Goal: Task Accomplishment & Management: Complete application form

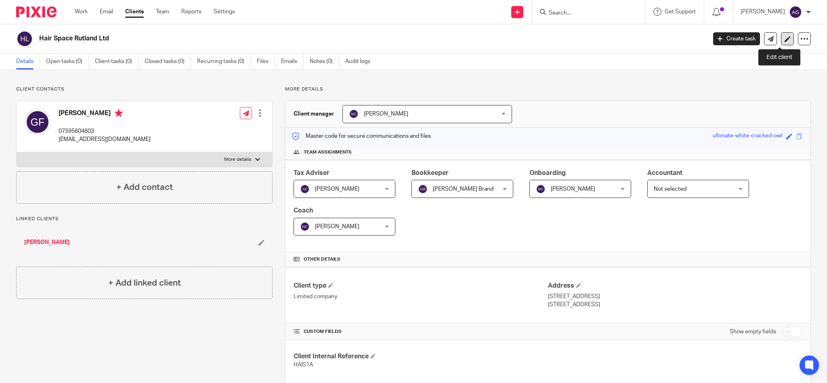
click at [785, 38] on icon at bounding box center [788, 39] width 6 height 6
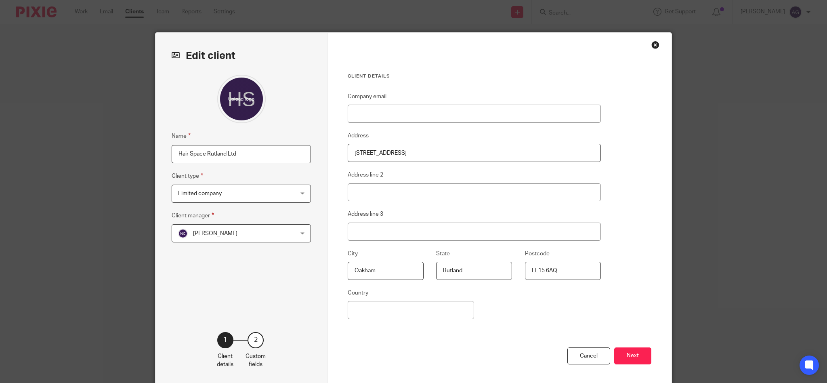
drag, startPoint x: 409, startPoint y: 153, endPoint x: 290, endPoint y: 146, distance: 119.3
click at [290, 146] on div "Edit client Name Hair Space Rutland Ltd Client type Limited company Limited com…" at bounding box center [413, 209] width 516 height 352
click at [422, 148] on input "[STREET_ADDRESS]" at bounding box center [474, 153] width 253 height 18
type input "2b Gaol Street,"
drag, startPoint x: 379, startPoint y: 272, endPoint x: 339, endPoint y: 270, distance: 39.6
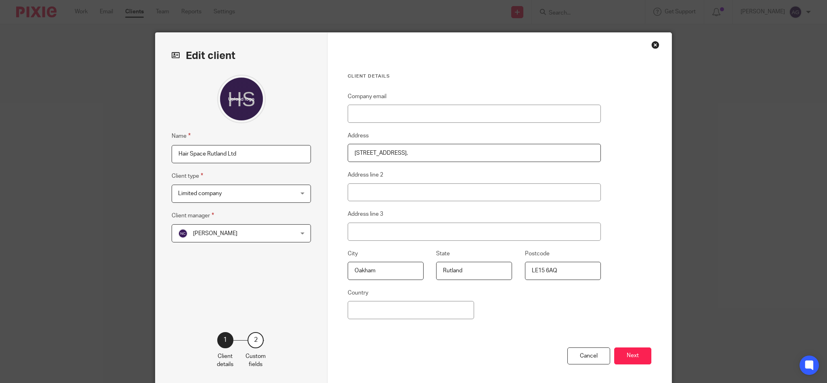
click at [339, 270] on fieldset "City Oakham" at bounding box center [379, 264] width 88 height 31
drag, startPoint x: 477, startPoint y: 265, endPoint x: 422, endPoint y: 275, distance: 56.7
click at [424, 275] on fieldset "State Rutland" at bounding box center [468, 264] width 88 height 31
click at [456, 157] on input "2b Gaol Street, Oakham" at bounding box center [474, 153] width 253 height 18
paste input "Rutland"
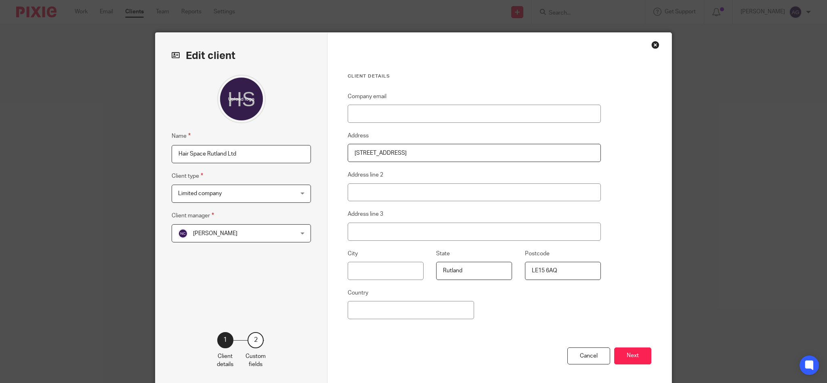
type input "2b Gaol Street, Oakham, Rutland"
drag, startPoint x: 556, startPoint y: 270, endPoint x: 524, endPoint y: 270, distance: 32.3
click at [525, 270] on input "LE15 6AQ" at bounding box center [563, 271] width 76 height 18
click at [443, 151] on input "2b Gaol Street, Oakham, Rutland LE15 6AQ" at bounding box center [474, 153] width 253 height 18
drag, startPoint x: 475, startPoint y: 153, endPoint x: 322, endPoint y: 150, distance: 152.7
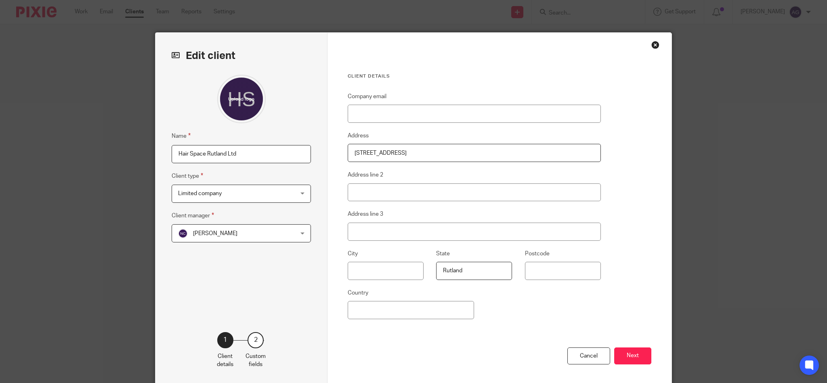
click at [322, 150] on div "Edit client Name Hair Space Rutland Ltd Client type Limited company Limited com…" at bounding box center [413, 209] width 516 height 352
type input "2b Gaol Street, Oakham, Rutland LE15 6AQ"
click at [651, 44] on div "Close this dialog window" at bounding box center [655, 45] width 8 height 8
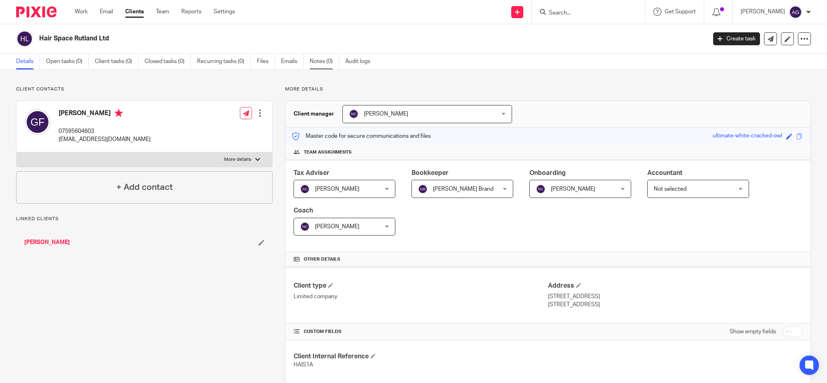
click at [322, 60] on link "Notes (0)" at bounding box center [324, 62] width 29 height 16
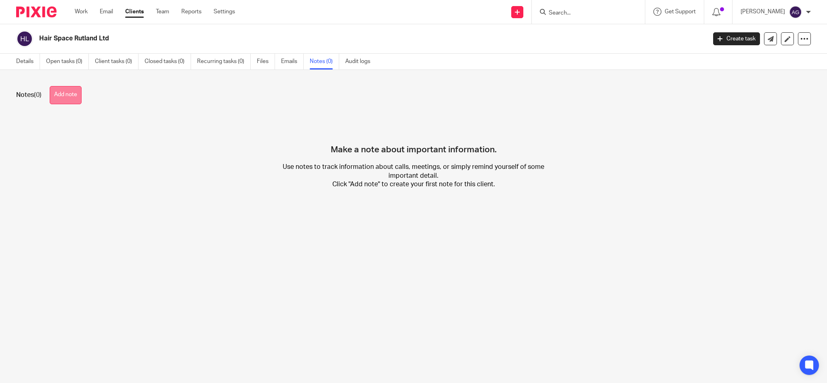
click at [61, 95] on button "Add note" at bounding box center [66, 95] width 32 height 18
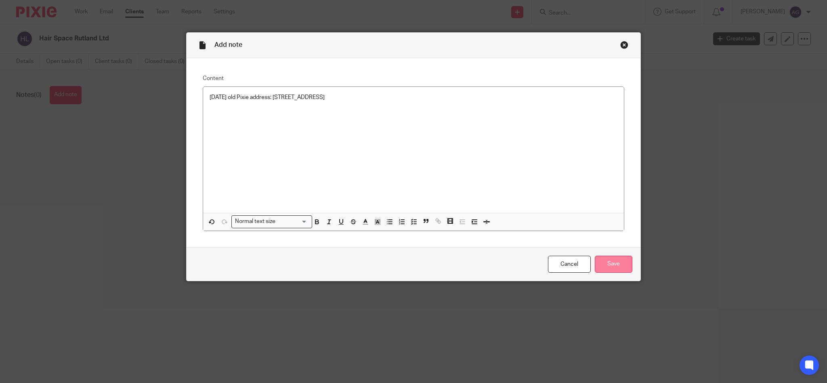
click at [606, 261] on input "Save" at bounding box center [614, 264] width 38 height 17
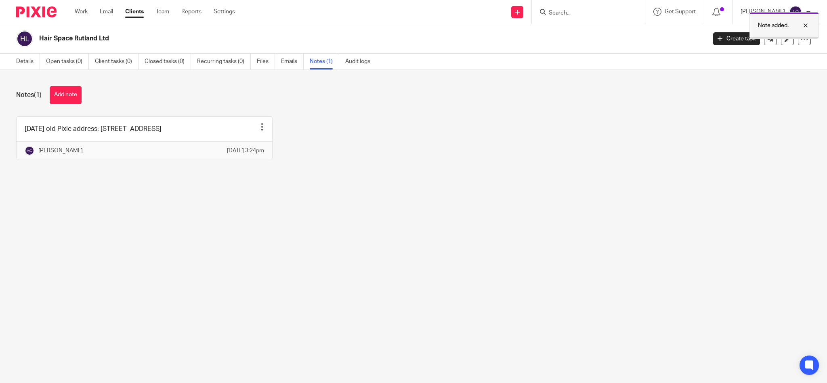
click at [807, 24] on div at bounding box center [800, 26] width 22 height 10
click at [26, 58] on link "Details" at bounding box center [28, 62] width 24 height 16
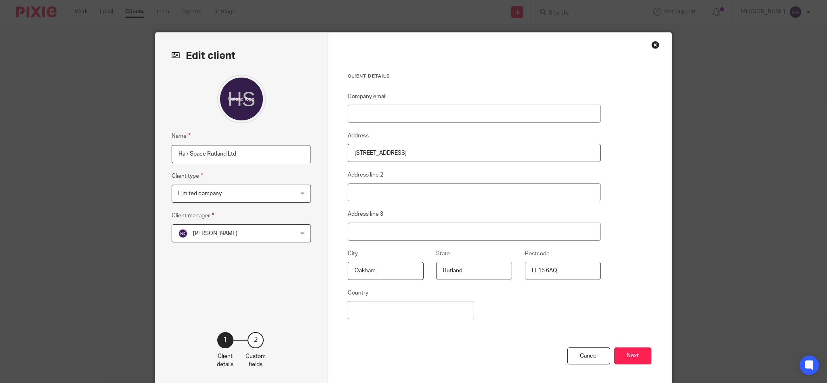
drag, startPoint x: 422, startPoint y: 153, endPoint x: 298, endPoint y: 144, distance: 124.7
click at [298, 144] on div "Edit client Name Hair Space Rutland Ltd Client type Limited company Limited com…" at bounding box center [413, 209] width 516 height 352
paste input "[STREET_ADDRESS]"
type input "[STREET_ADDRESS]"
click at [561, 271] on input "LE15 6AQ" at bounding box center [563, 271] width 76 height 18
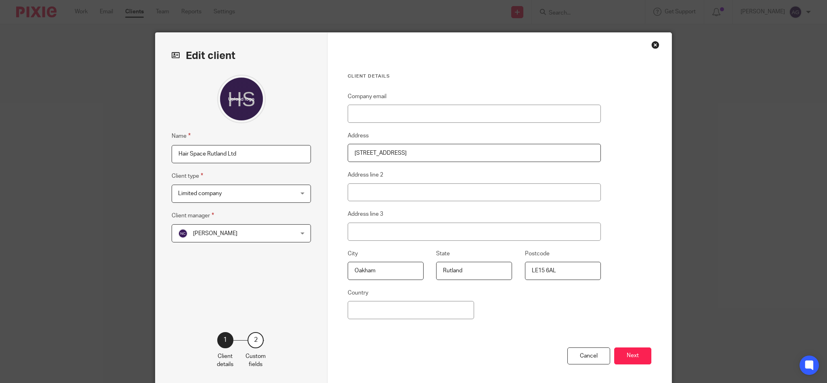
type input "LE15 6AL"
drag, startPoint x: 390, startPoint y: 151, endPoint x: 615, endPoint y: 159, distance: 225.0
click at [615, 159] on div "Client details Company email Address 34 High Street, Oakham, Rutland, England, …" at bounding box center [499, 209] width 344 height 352
type input "[STREET_ADDRESS]"
click at [633, 355] on button "Next" at bounding box center [632, 355] width 37 height 17
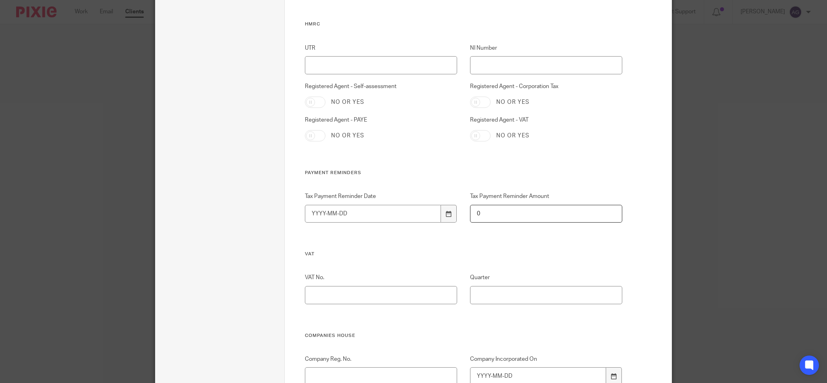
scroll to position [377, 0]
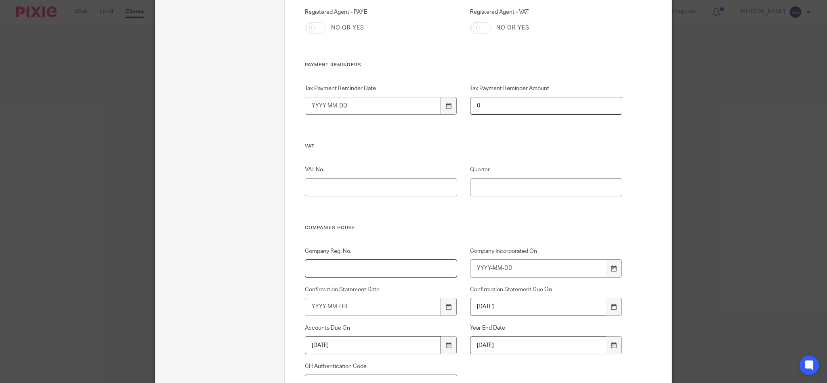
click at [402, 262] on input "Company Reg. No." at bounding box center [381, 268] width 153 height 18
paste input "12751525"
type input "12751525"
click at [497, 269] on input "Company Incorporated On" at bounding box center [538, 268] width 136 height 18
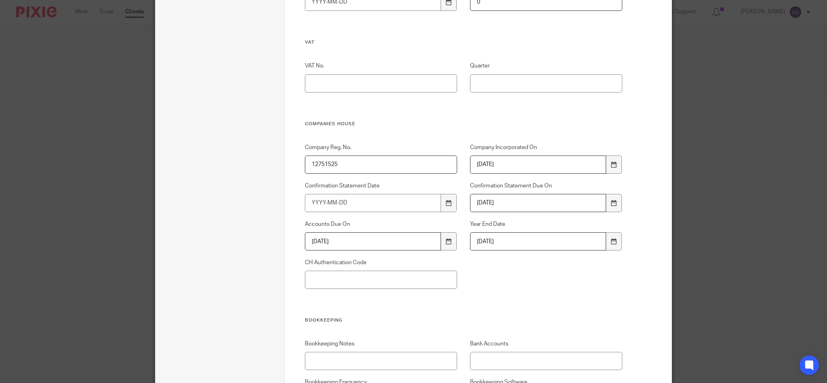
scroll to position [485, 0]
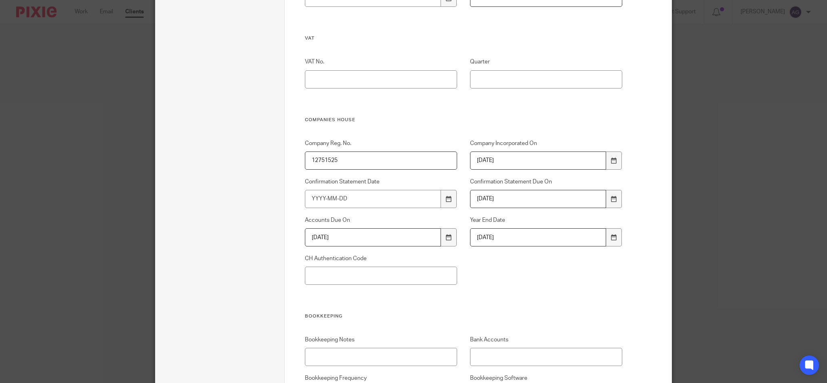
type input "2020-07-17"
click at [361, 273] on input "CH Authentication Code" at bounding box center [381, 275] width 153 height 18
paste input "2UL88U"
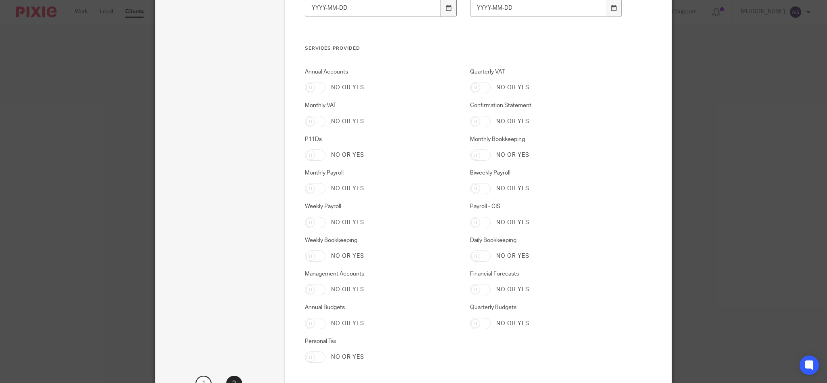
scroll to position [1271, 0]
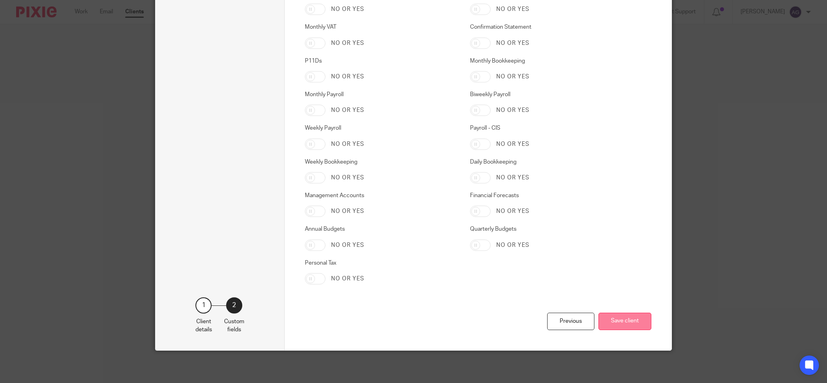
type input "2UL88U"
click at [614, 317] on button "Save client" at bounding box center [624, 321] width 53 height 17
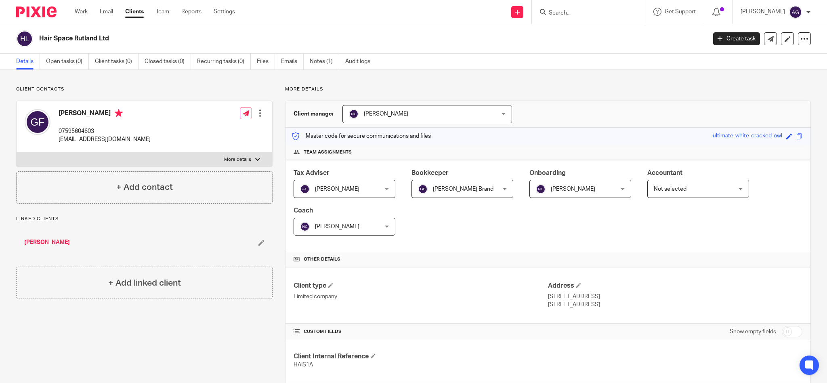
click at [605, 11] on input "Search" at bounding box center [584, 13] width 73 height 7
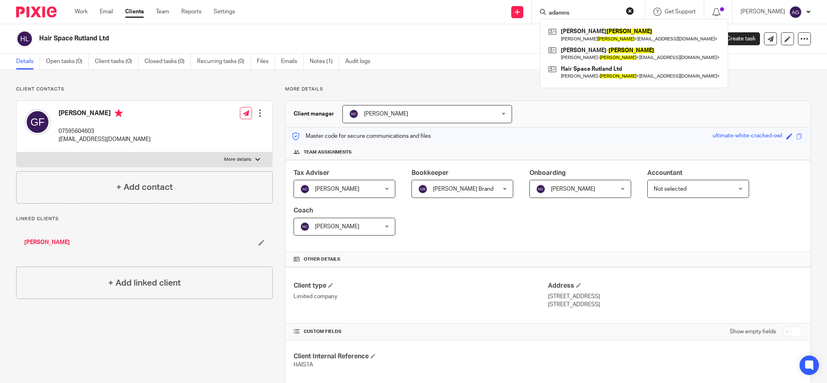
type input "adamns"
click at [128, 10] on link "Clients" at bounding box center [134, 12] width 19 height 8
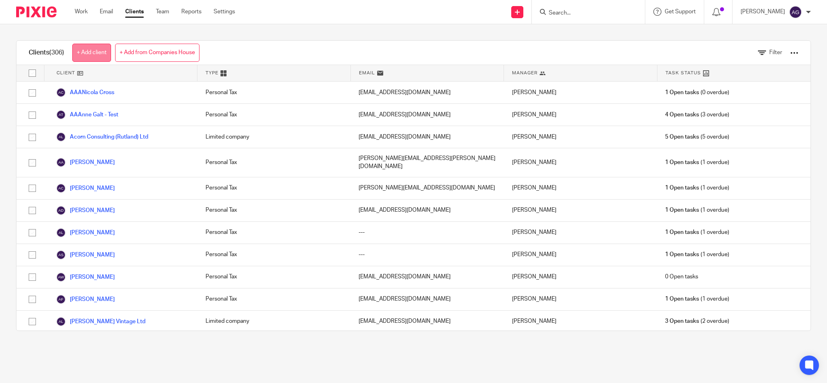
click at [84, 50] on link "+ Add client" at bounding box center [91, 53] width 39 height 18
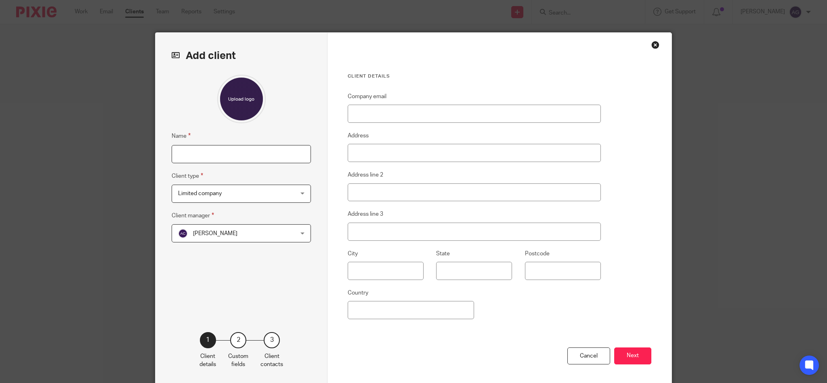
click at [214, 153] on input "Name" at bounding box center [241, 154] width 139 height 18
type input "[PERSON_NAME] (Officer)"
click at [394, 189] on input "Address line 2" at bounding box center [474, 192] width 253 height 18
paste input "34 High Street, Oakham, Rutland, England, LE15 6AL"
type input "34 High Street, Oakham, Rutland, England, LE15 6AL"
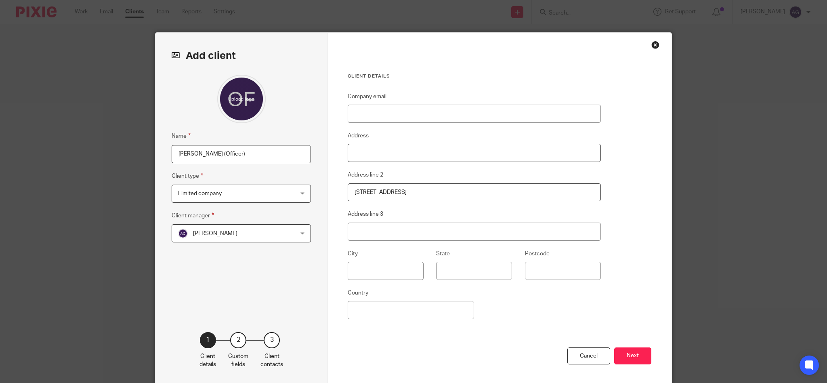
click at [401, 157] on input "Address" at bounding box center [474, 153] width 253 height 18
paste input "HAIR SPACE RUTLAND LTD"
type input "HAIR SPACE RUTLAND LTD"
drag, startPoint x: 459, startPoint y: 191, endPoint x: 515, endPoint y: 194, distance: 56.2
click at [515, 194] on input "34 High Street, Oakham, Rutland, England, LE15 6AL" at bounding box center [474, 192] width 253 height 18
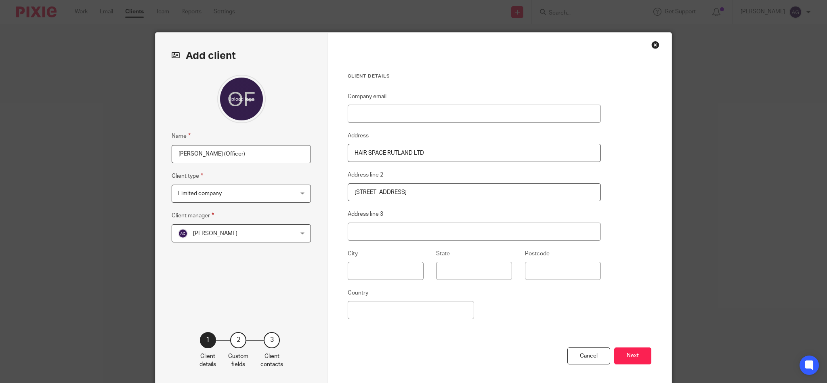
type input "34 High Street, Oakham, Rutland, England,"
type input "LE15 6AL"
drag, startPoint x: 414, startPoint y: 192, endPoint x: 433, endPoint y: 191, distance: 19.0
click at [433, 191] on input "34 High Street, Oakham, Rutland, England," at bounding box center [474, 192] width 253 height 18
type input "34 High Street, Oakham, , England,"
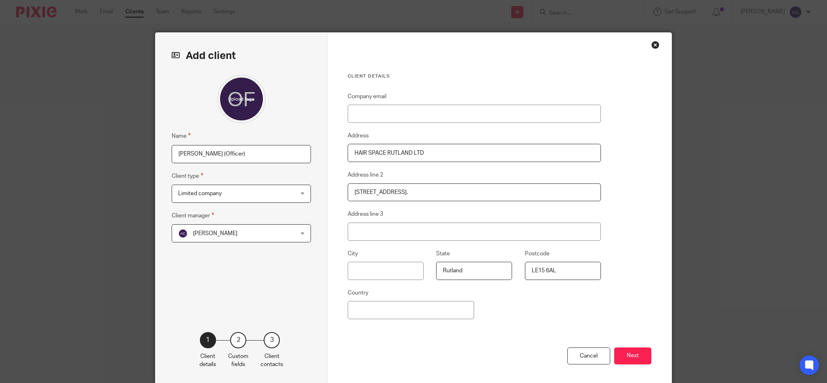
type input "Rutland"
drag, startPoint x: 389, startPoint y: 190, endPoint x: 410, endPoint y: 190, distance: 20.6
click at [410, 190] on input "34 High Street, Oakham, , England," at bounding box center [474, 192] width 253 height 18
type input "34 High Street, , , England,"
type input "Oakham"
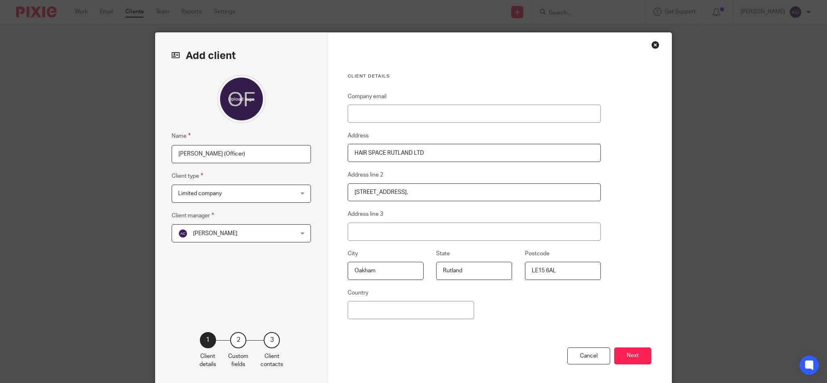
drag, startPoint x: 388, startPoint y: 190, endPoint x: 456, endPoint y: 189, distance: 68.2
click at [456, 189] on input "34 High Street, , , England," at bounding box center [474, 192] width 253 height 18
type input "34 High Street"
click at [627, 355] on button "Next" at bounding box center [632, 355] width 37 height 17
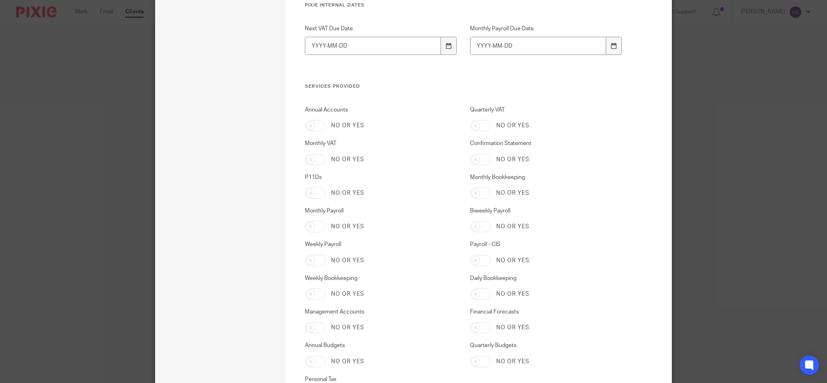
scroll to position [1271, 0]
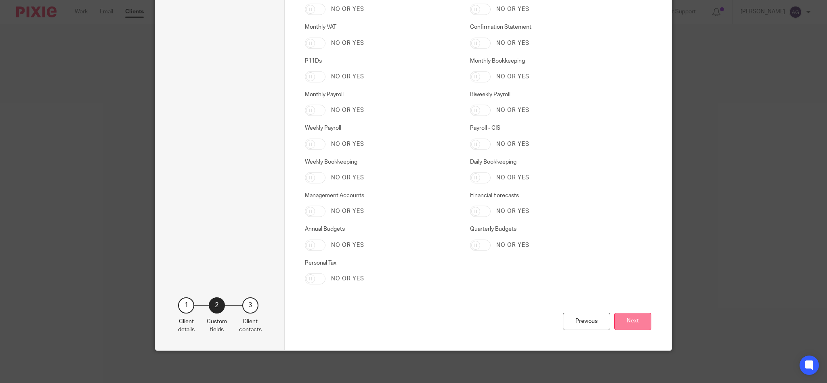
click at [628, 316] on button "Next" at bounding box center [632, 321] width 37 height 17
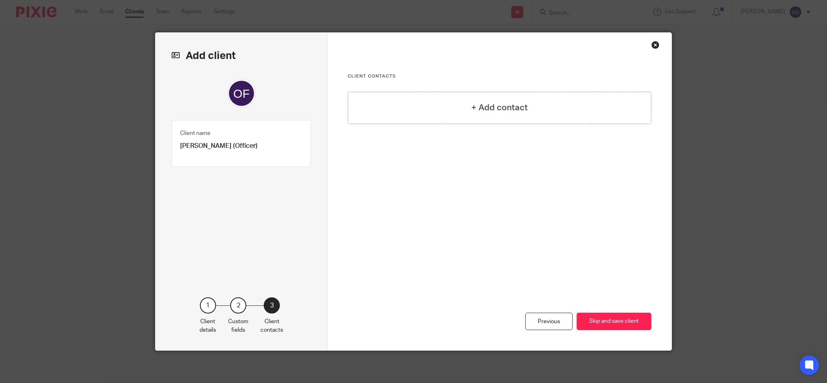
scroll to position [0, 0]
click at [472, 107] on h4 "+ Add contact" at bounding box center [499, 107] width 57 height 13
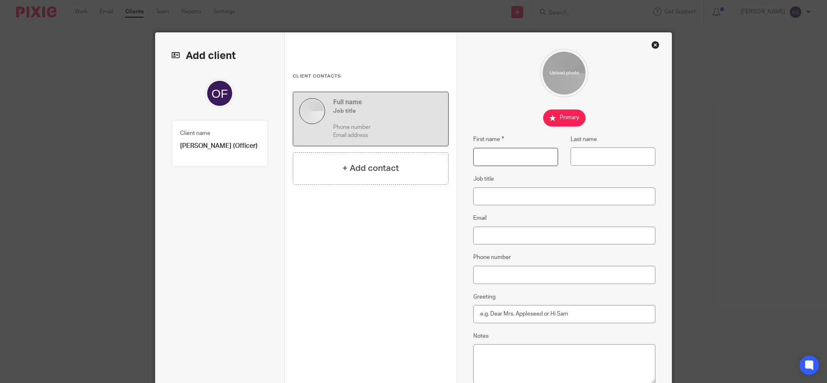
click at [520, 160] on input "First name" at bounding box center [515, 157] width 85 height 18
type input "Alex"
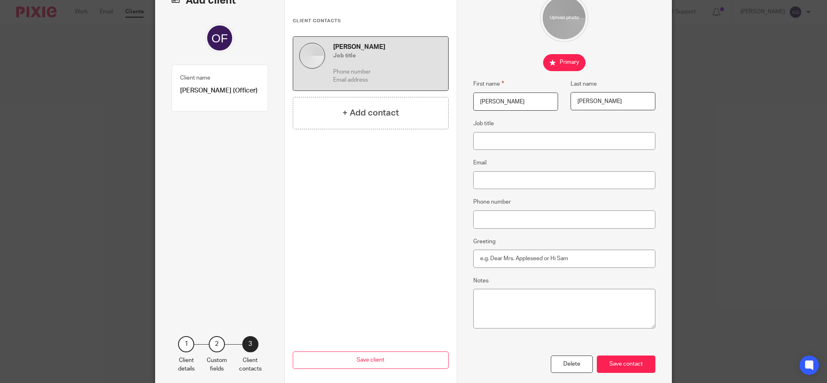
scroll to position [94, 0]
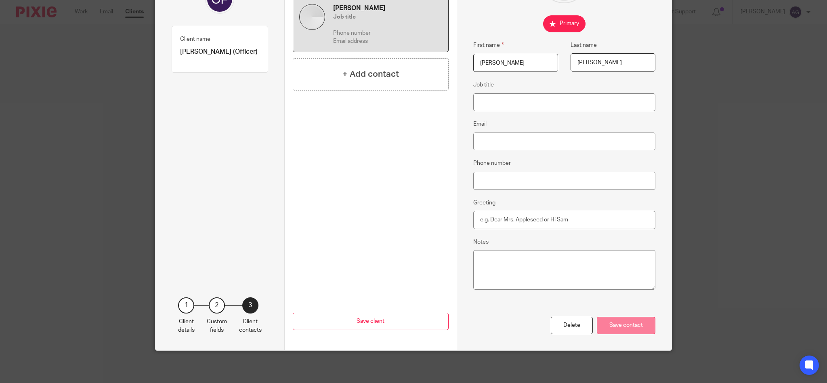
type input "Adams"
click at [622, 328] on div "Save contact" at bounding box center [626, 325] width 59 height 17
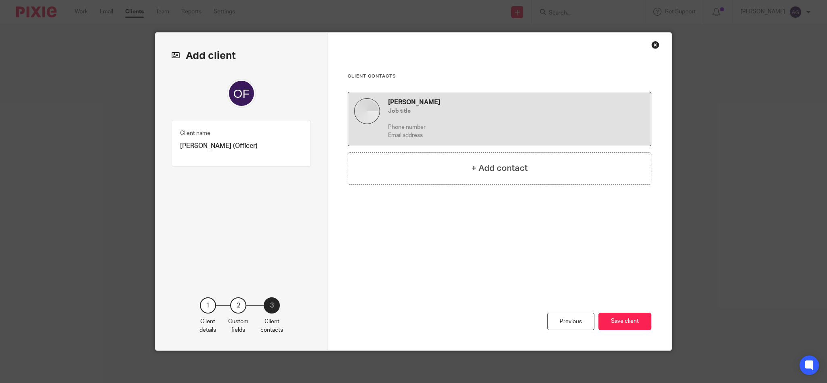
click at [604, 292] on div "Previous Save client" at bounding box center [500, 301] width 304 height 98
click at [616, 319] on button "Save client" at bounding box center [624, 321] width 53 height 17
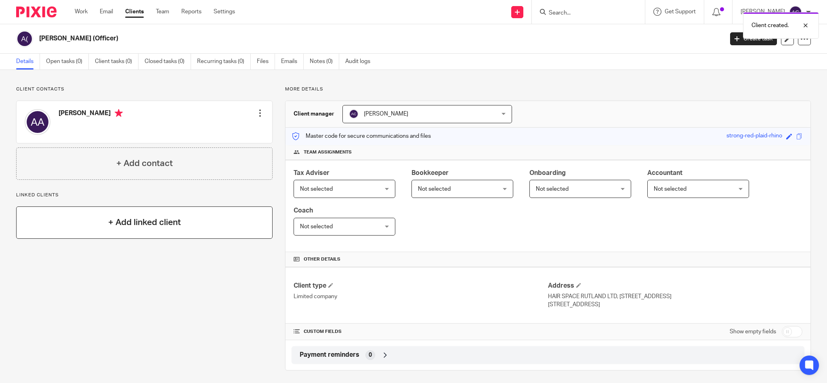
click at [128, 220] on h4 "+ Add linked client" at bounding box center [144, 222] width 73 height 13
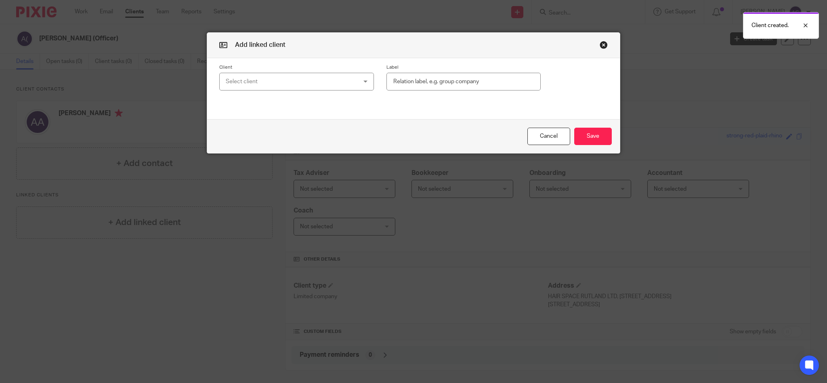
click at [302, 80] on div "Select client" at bounding box center [285, 81] width 118 height 17
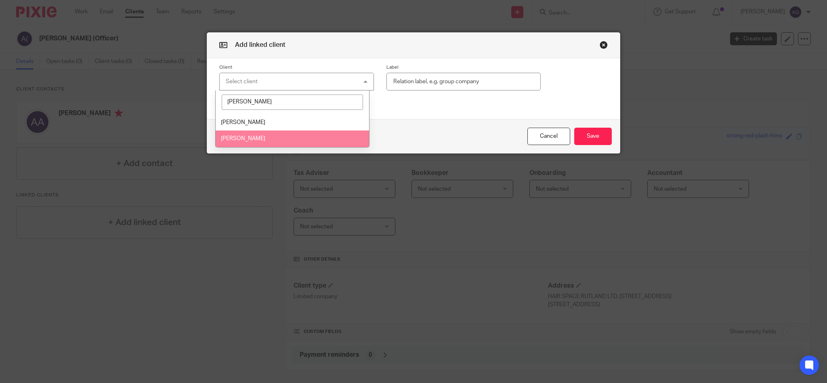
drag, startPoint x: 254, startPoint y: 104, endPoint x: 192, endPoint y: 94, distance: 62.5
click at [192, 94] on div "Add linked client Client Select client amy Amy Robinson Amy Thornley Label Canc…" at bounding box center [413, 191] width 827 height 383
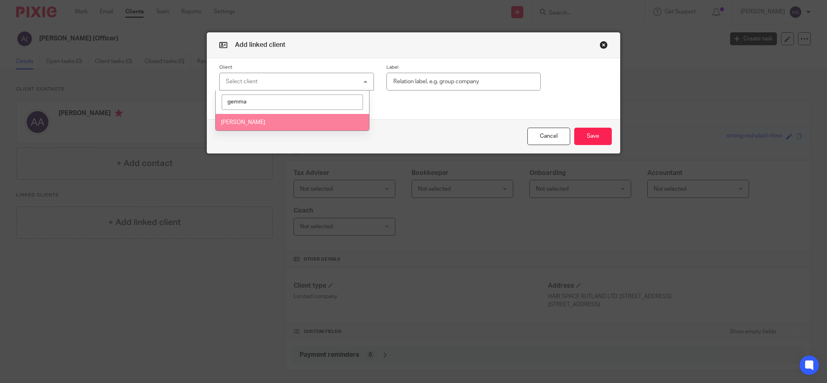
type input "gemma"
click at [256, 122] on span "[PERSON_NAME]" at bounding box center [243, 123] width 44 height 6
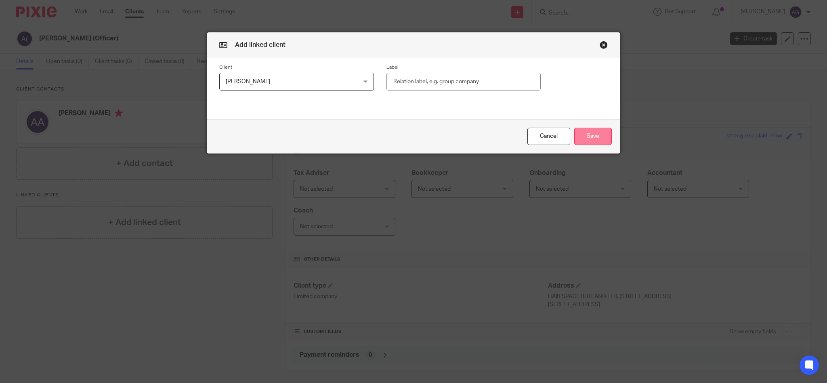
click at [580, 136] on button "Save" at bounding box center [593, 136] width 38 height 17
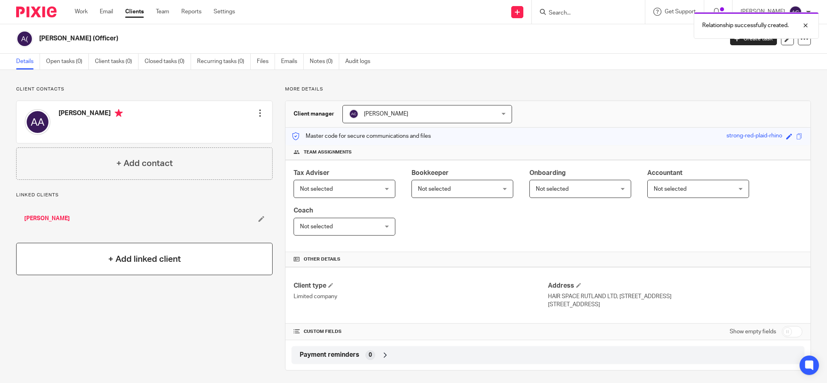
click at [131, 256] on h4 "+ Add linked client" at bounding box center [144, 259] width 73 height 13
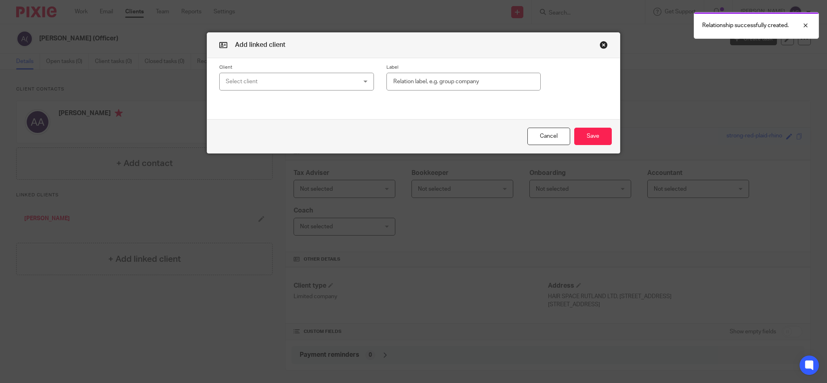
click at [311, 81] on div "Select client" at bounding box center [285, 81] width 118 height 17
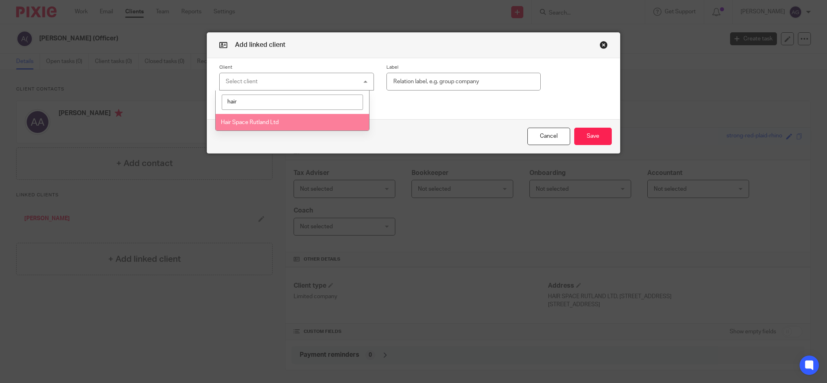
type input "hair"
click at [270, 121] on span "Hair Space Rutland Ltd" at bounding box center [250, 123] width 58 height 6
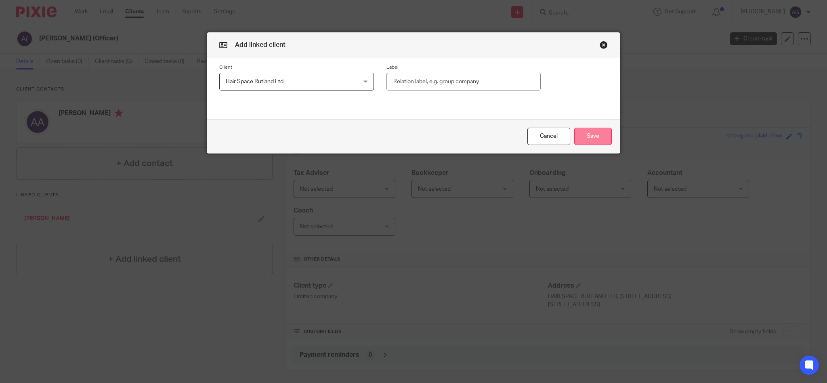
click at [580, 132] on button "Save" at bounding box center [593, 136] width 38 height 17
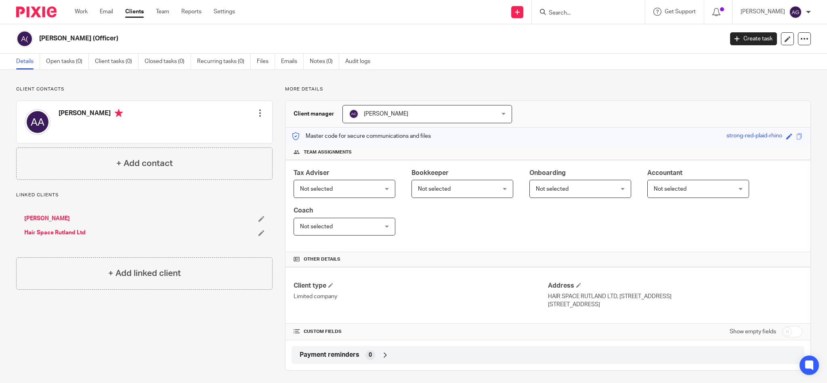
click at [332, 191] on span "Not selected" at bounding box center [338, 188] width 76 height 17
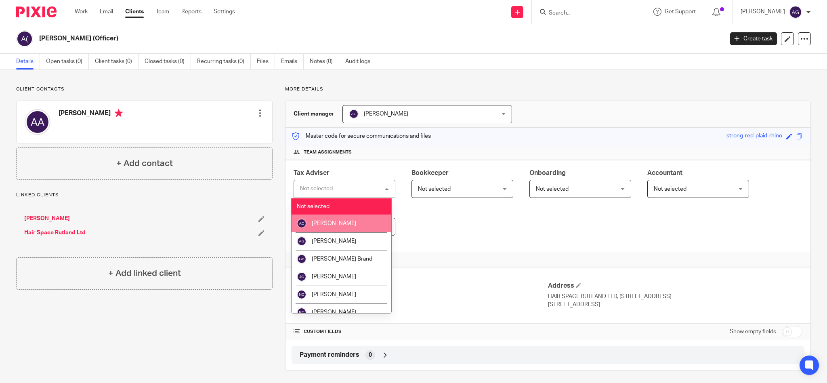
click at [334, 220] on li "[PERSON_NAME]" at bounding box center [342, 223] width 100 height 18
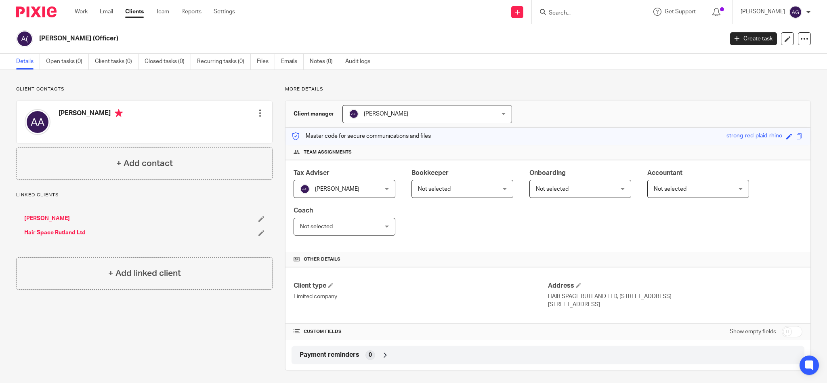
click at [376, 188] on span "Not selected" at bounding box center [338, 188] width 76 height 17
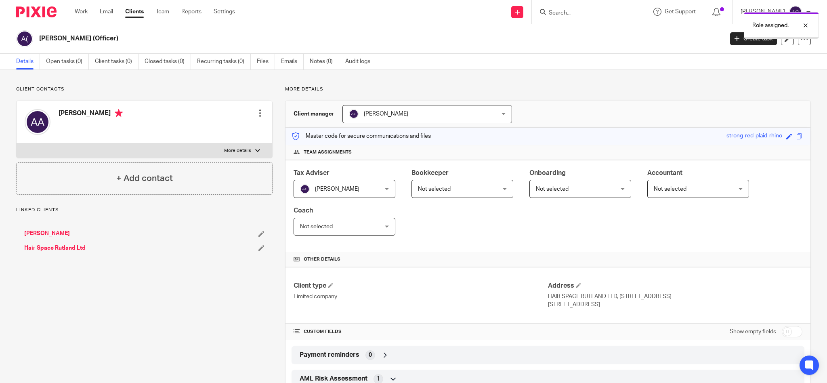
click at [494, 189] on span "Not selected" at bounding box center [456, 188] width 76 height 17
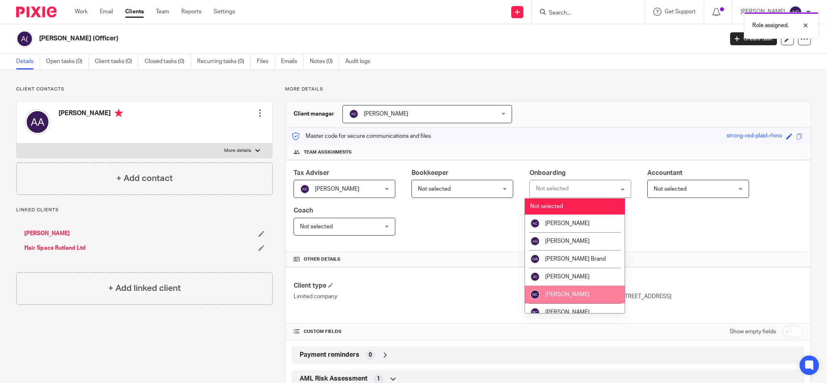
click at [570, 289] on li "[PERSON_NAME]" at bounding box center [575, 294] width 100 height 18
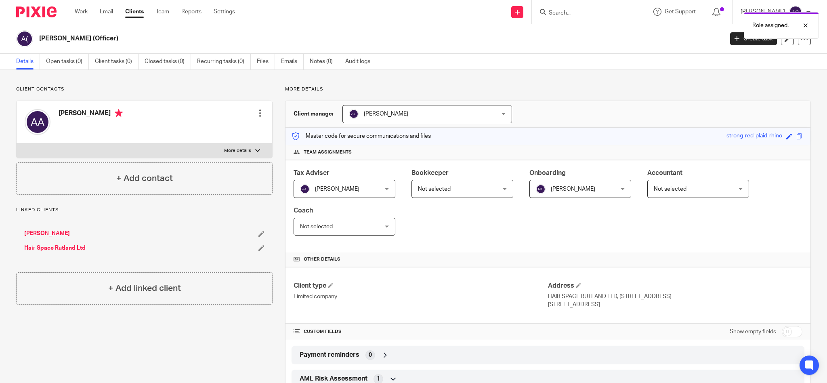
click at [373, 190] on div "Andrew Cross Andrew Cross" at bounding box center [345, 189] width 102 height 18
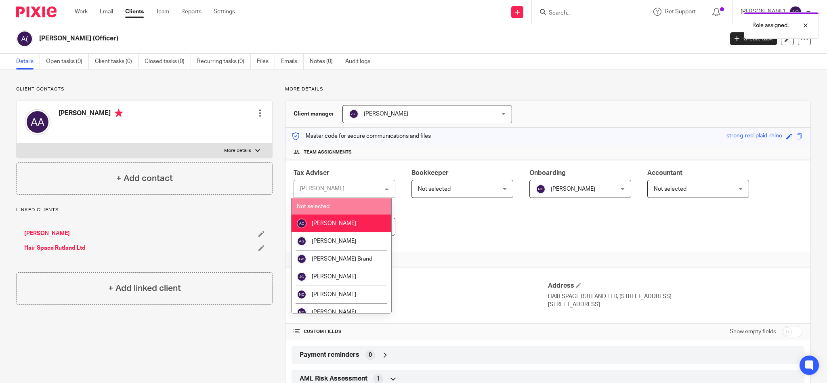
click at [339, 208] on li "Not selected" at bounding box center [342, 206] width 100 height 17
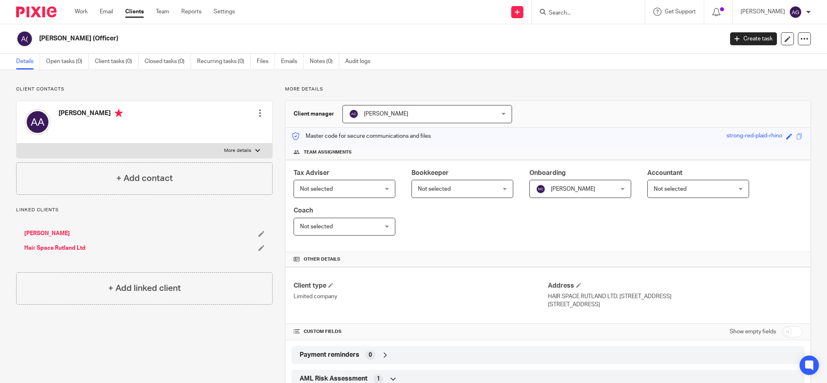
click at [571, 187] on span "[PERSON_NAME]" at bounding box center [573, 189] width 44 height 6
click at [333, 189] on span "Not selected" at bounding box center [316, 189] width 33 height 6
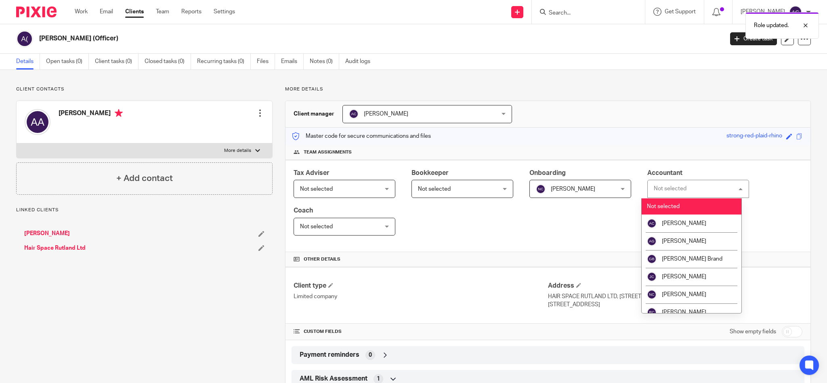
click at [659, 205] on span "Not selected" at bounding box center [663, 207] width 33 height 6
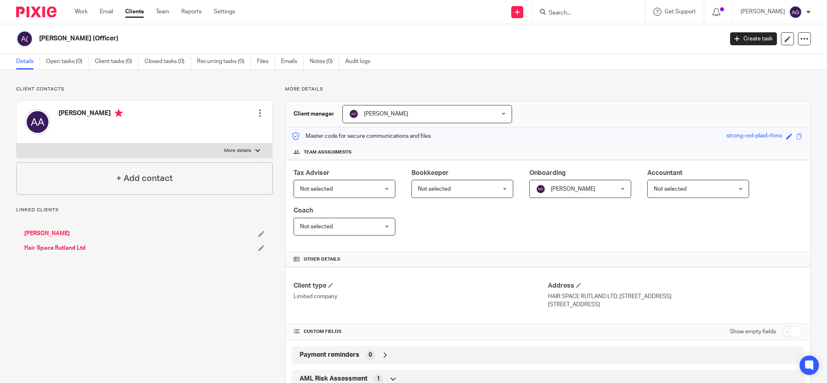
click at [609, 187] on div "Nicola Cross Nicola Cross" at bounding box center [580, 189] width 102 height 18
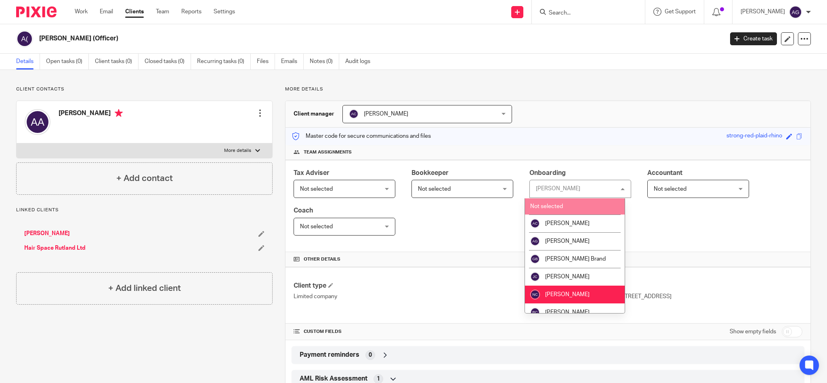
click at [553, 205] on span "Not selected" at bounding box center [546, 207] width 33 height 6
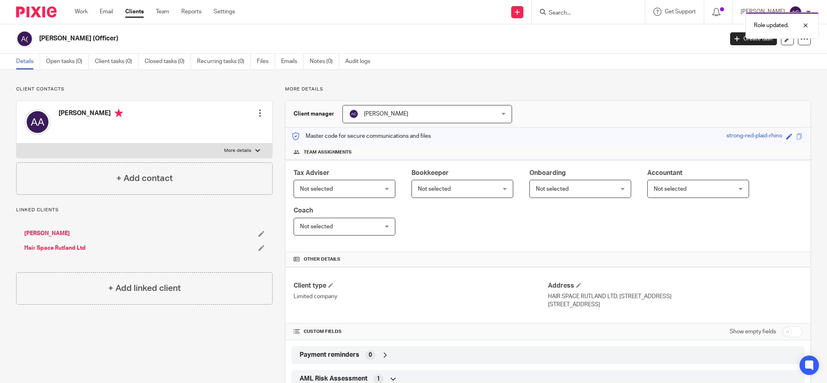
click at [66, 247] on link "Hair Space Rutland Ltd" at bounding box center [54, 248] width 61 height 8
